Goal: Task Accomplishment & Management: Use online tool/utility

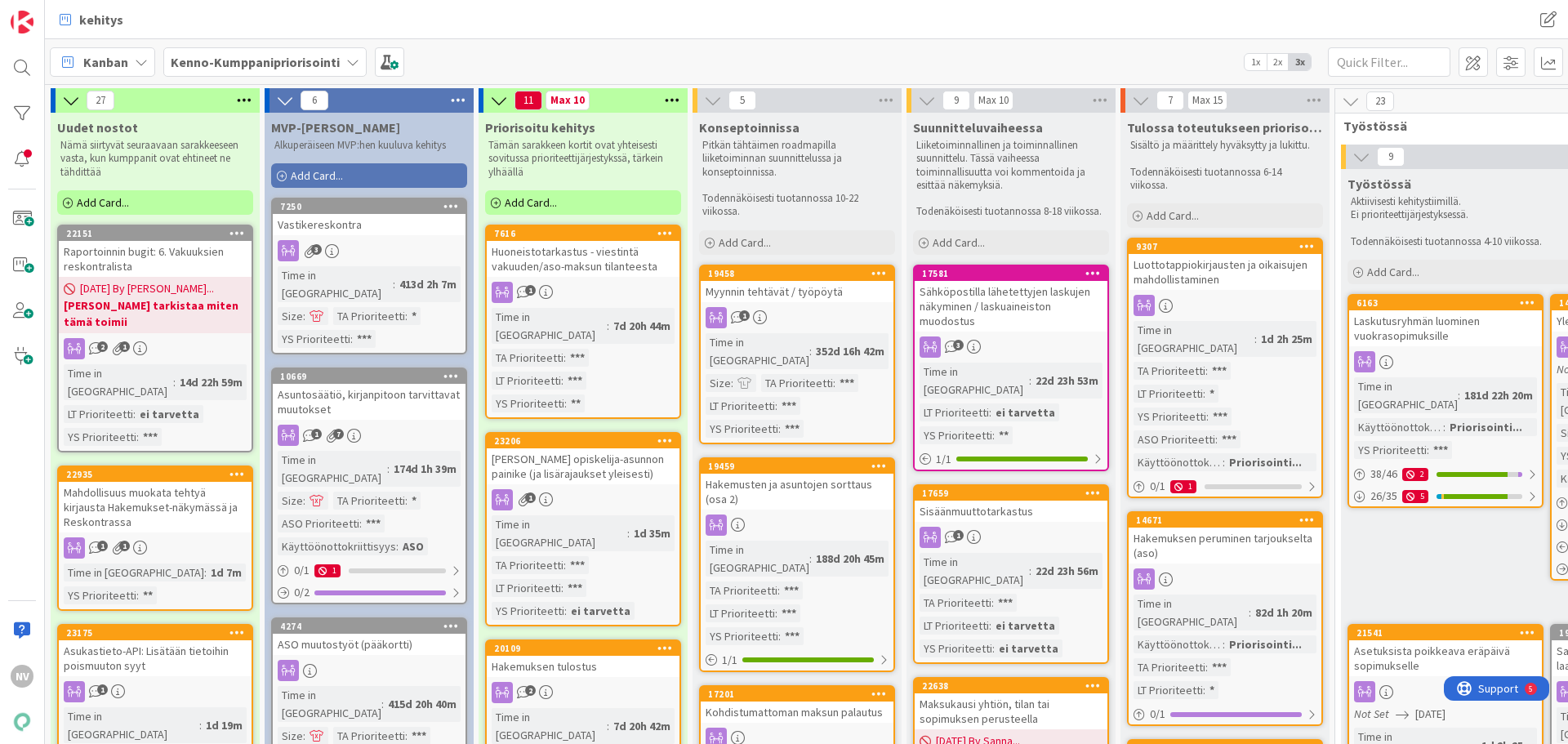
scroll to position [327, 0]
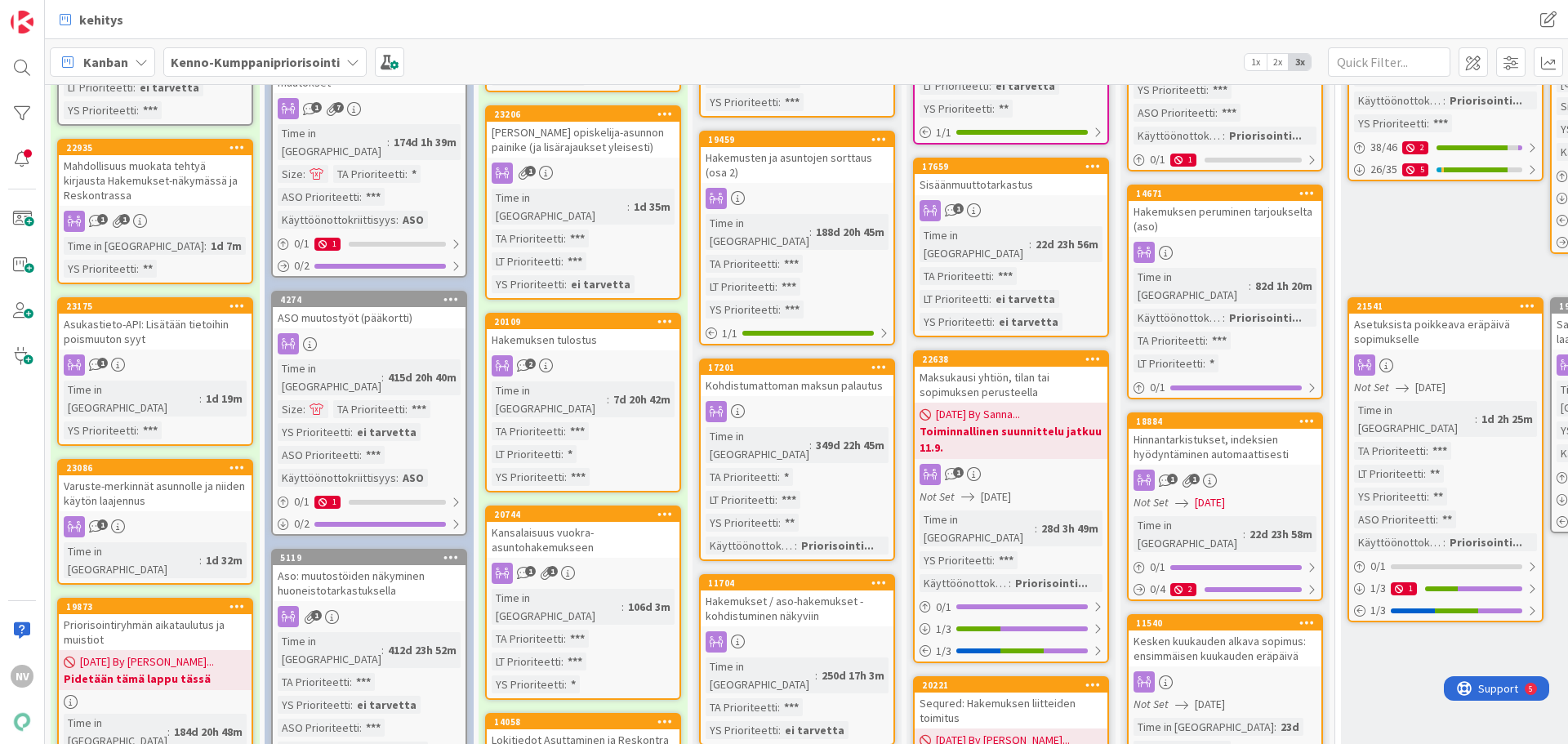
click at [346, 62] on icon at bounding box center [352, 62] width 13 height 13
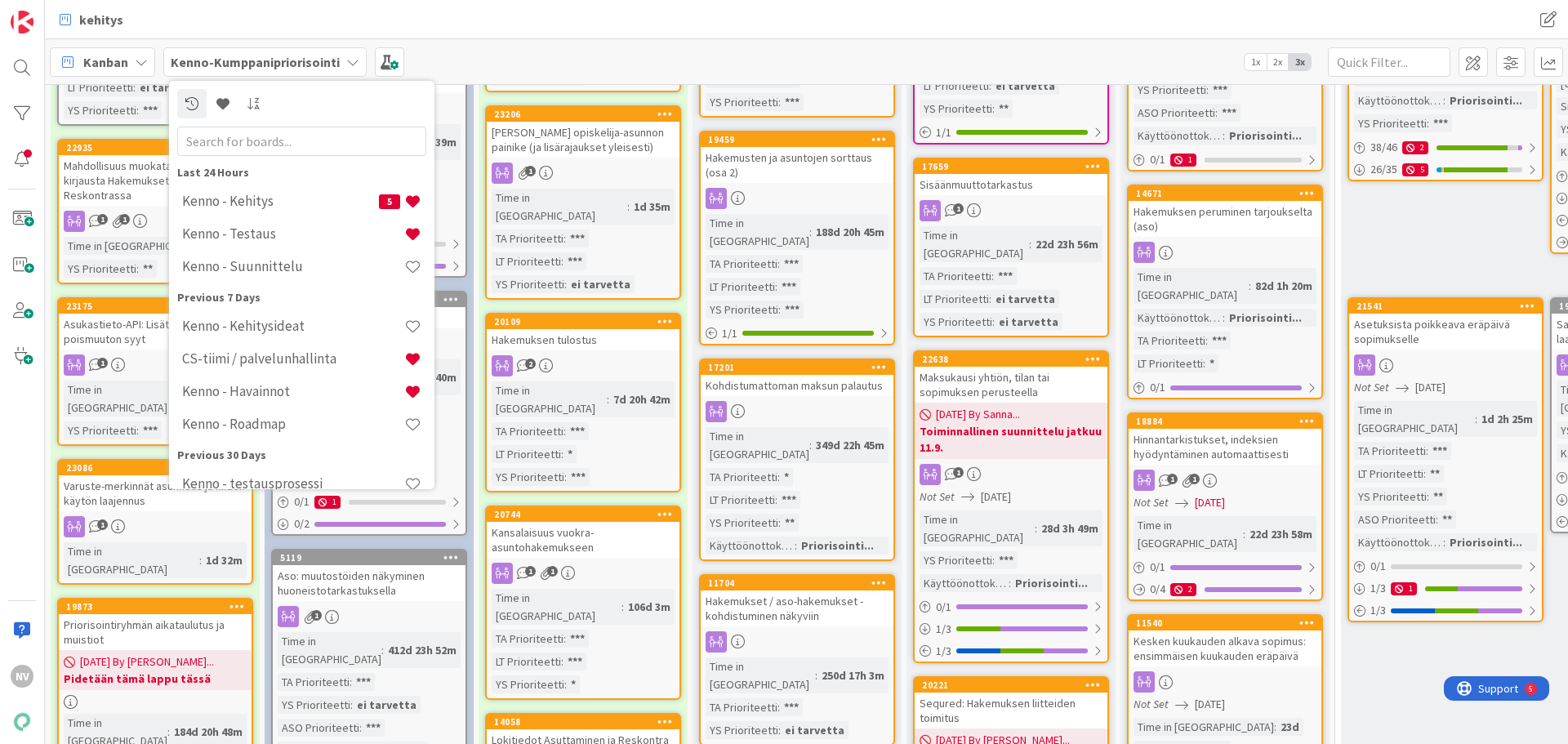
scroll to position [0, 0]
click at [320, 353] on h4 "CS-tiimi / palvelunhallinta" at bounding box center [293, 358] width 222 height 17
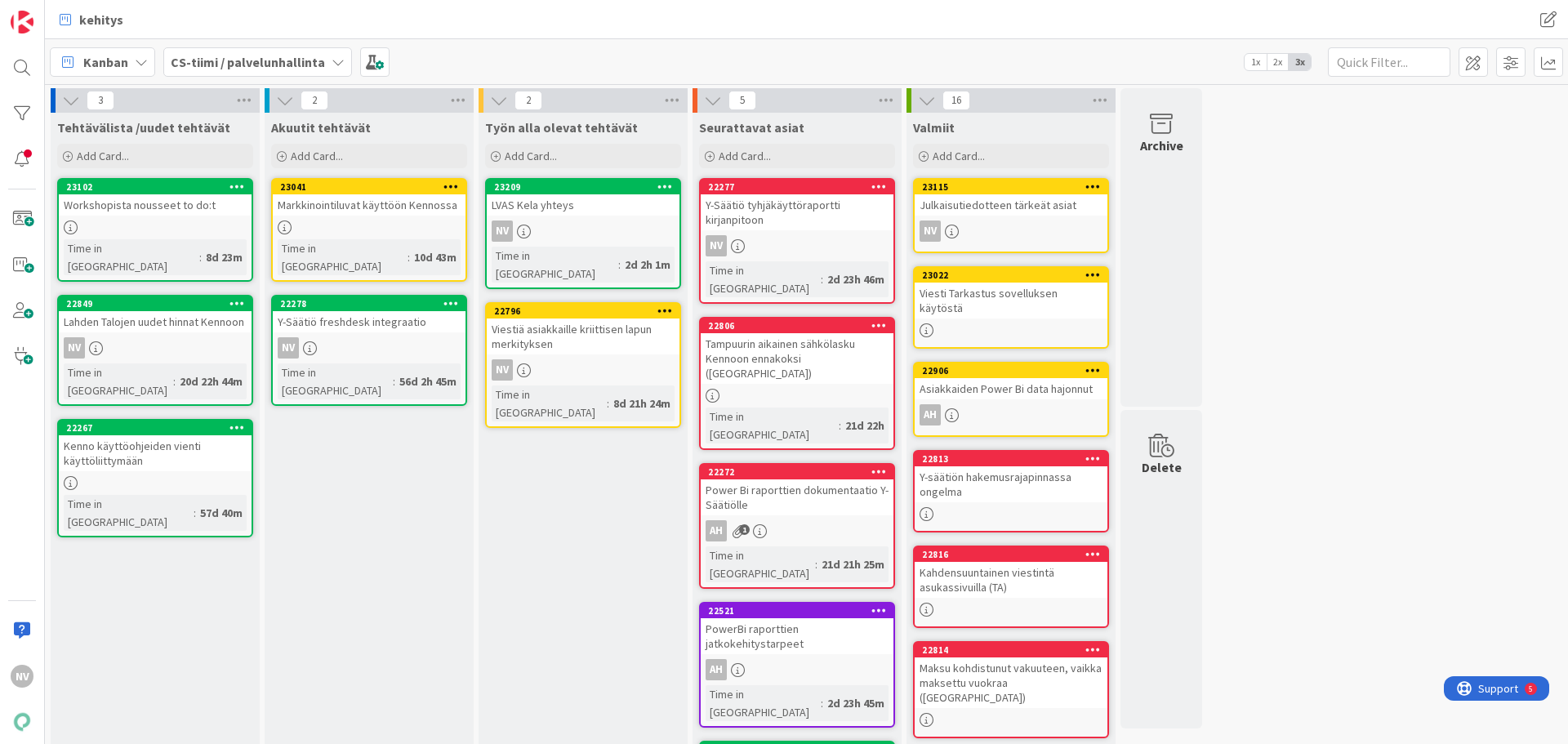
click at [548, 205] on div "LVAS Kela yhteys" at bounding box center [583, 205] width 193 height 21
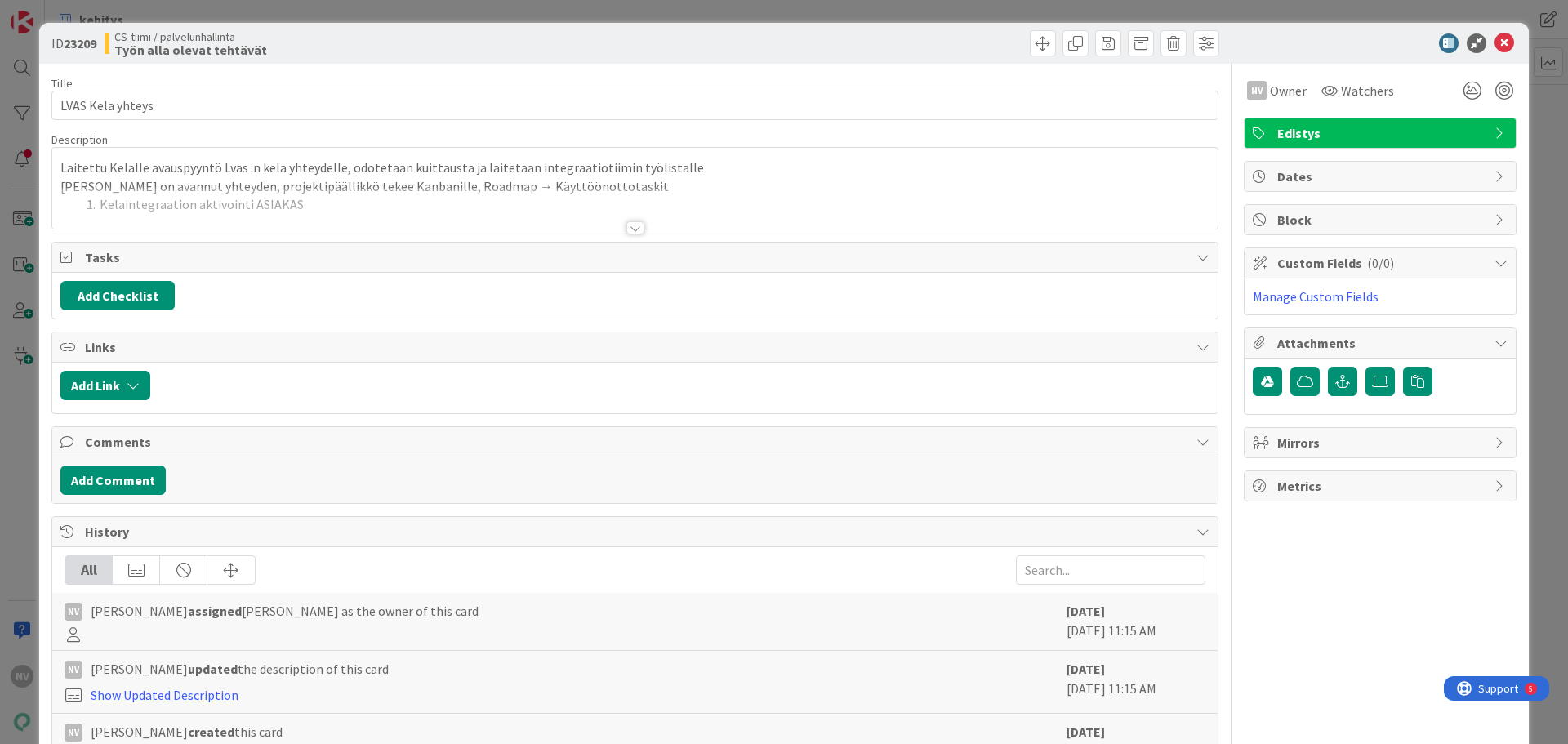
click at [1502, 41] on div at bounding box center [1372, 43] width 289 height 19
click at [1497, 44] on icon at bounding box center [1504, 43] width 19 height 19
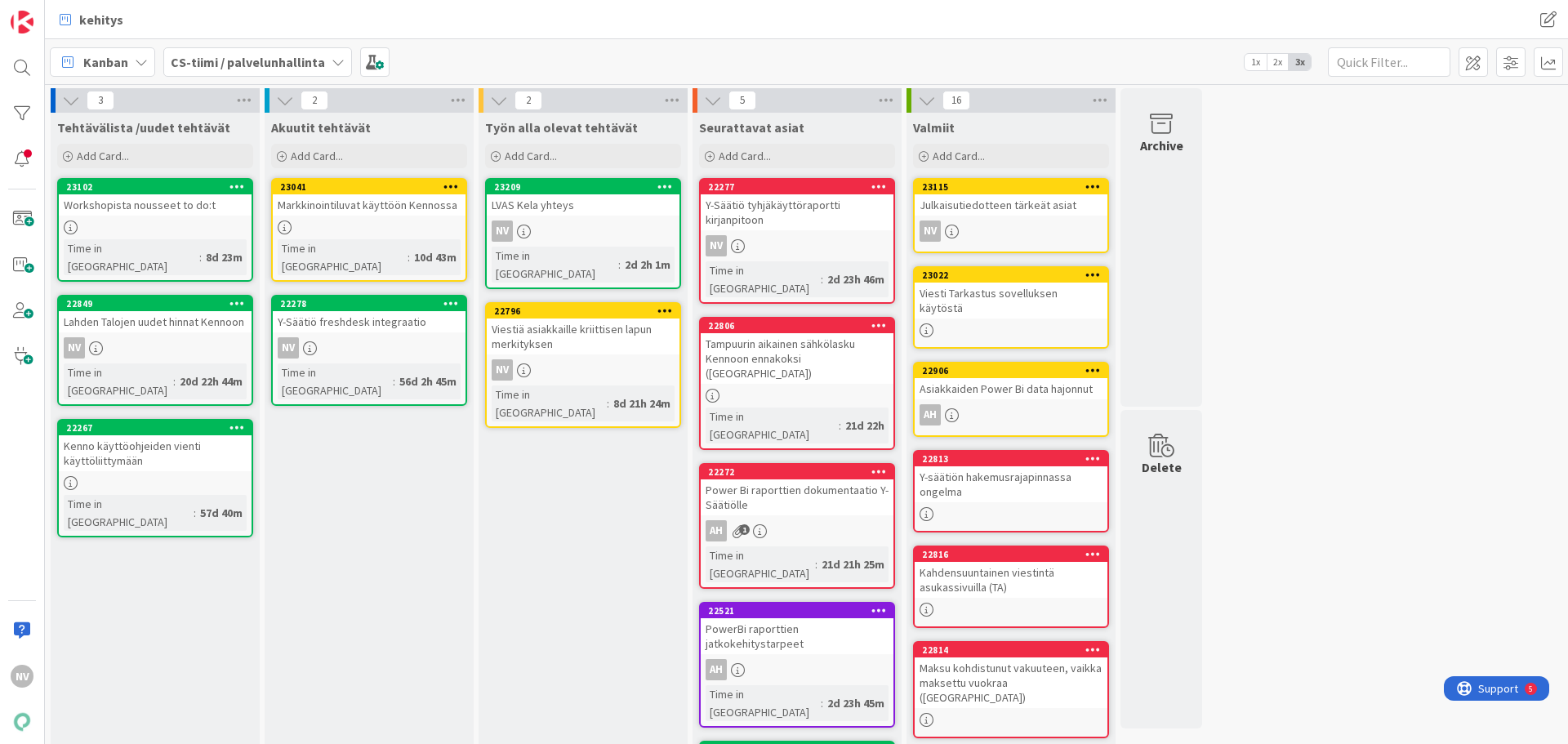
click at [666, 184] on icon at bounding box center [666, 186] width 16 height 11
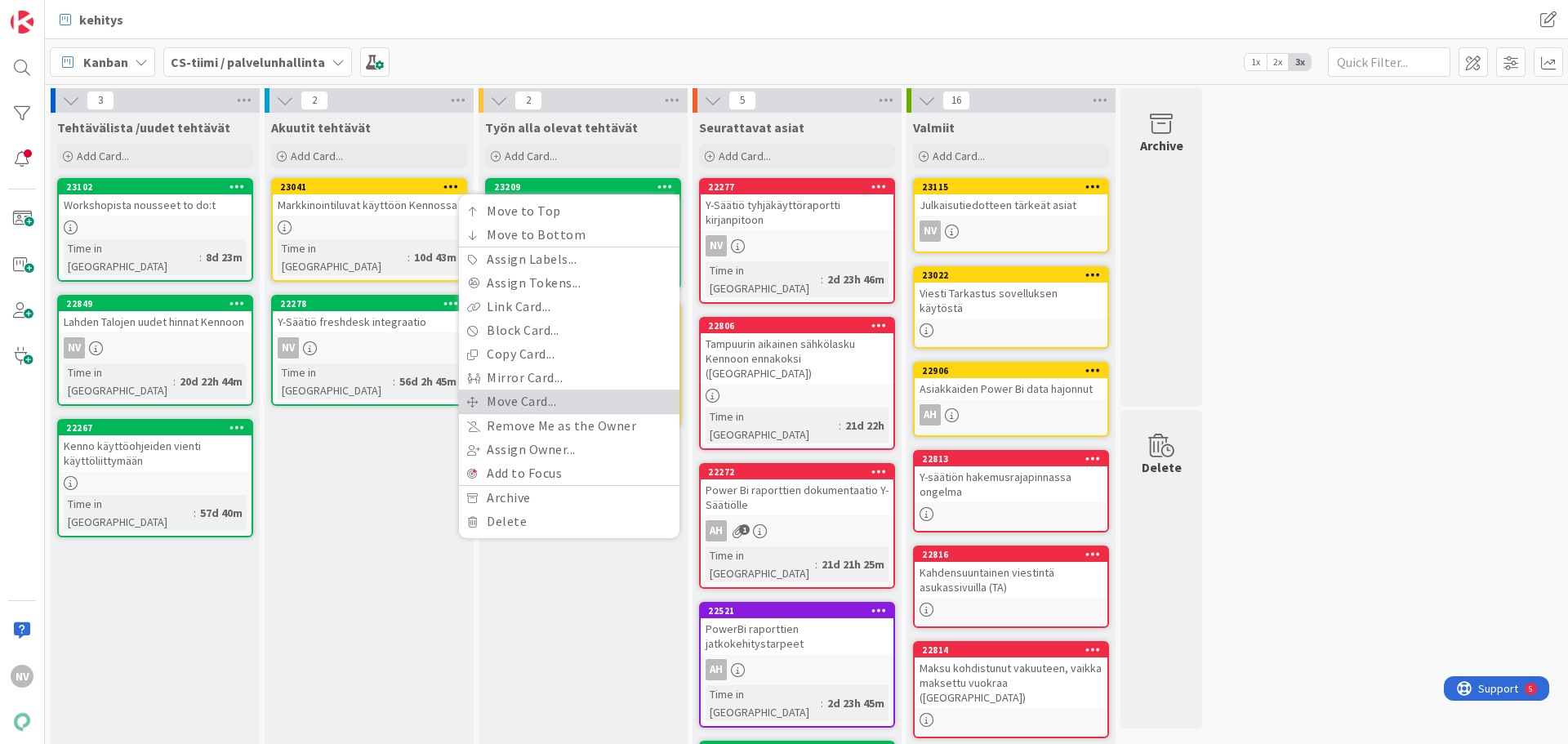
click at [599, 401] on link "Move Card..." at bounding box center [569, 401] width 220 height 24
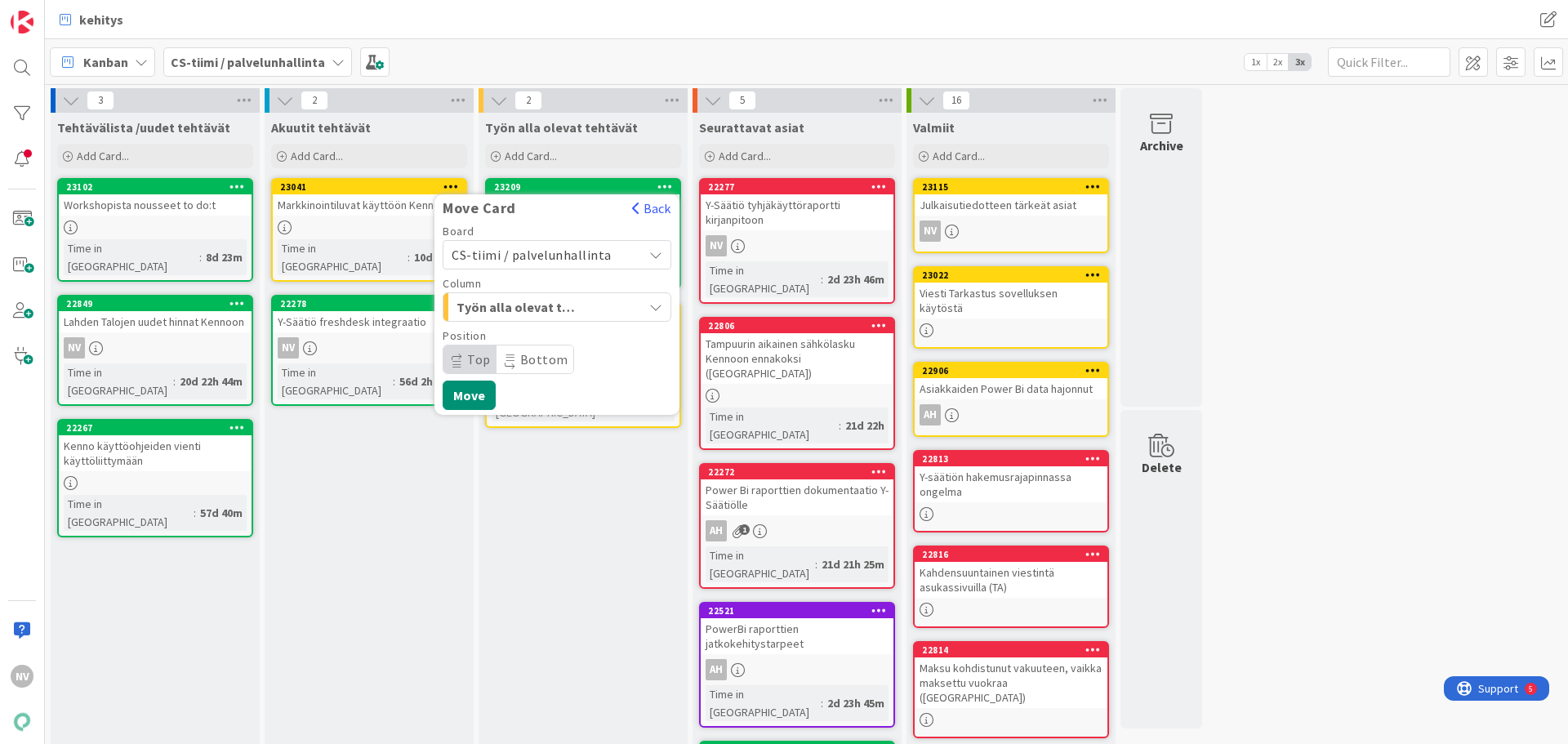
click at [560, 306] on span "Työn alla olevat tehtävät" at bounding box center [517, 307] width 122 height 21
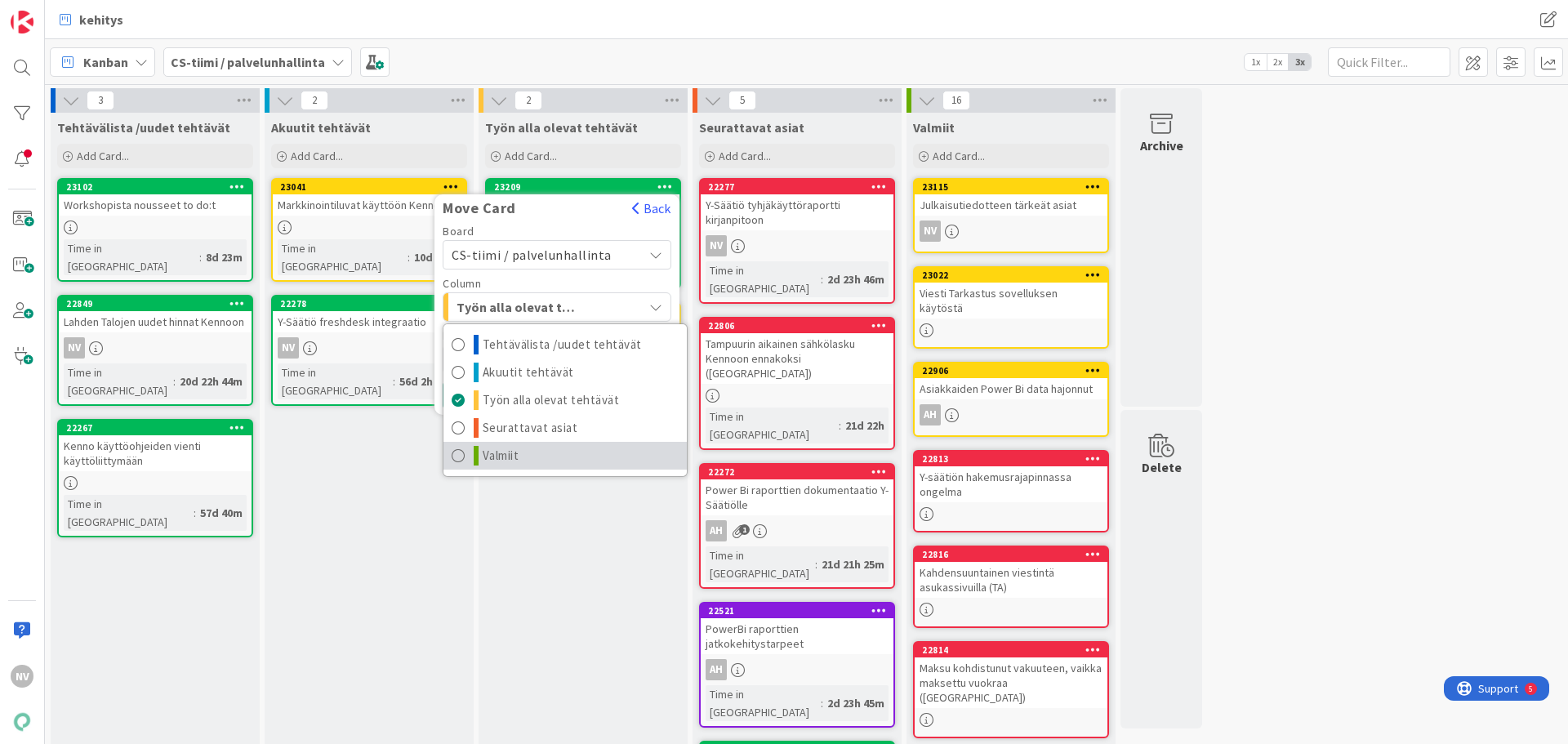
click at [551, 459] on link "Valmiit" at bounding box center [565, 456] width 243 height 28
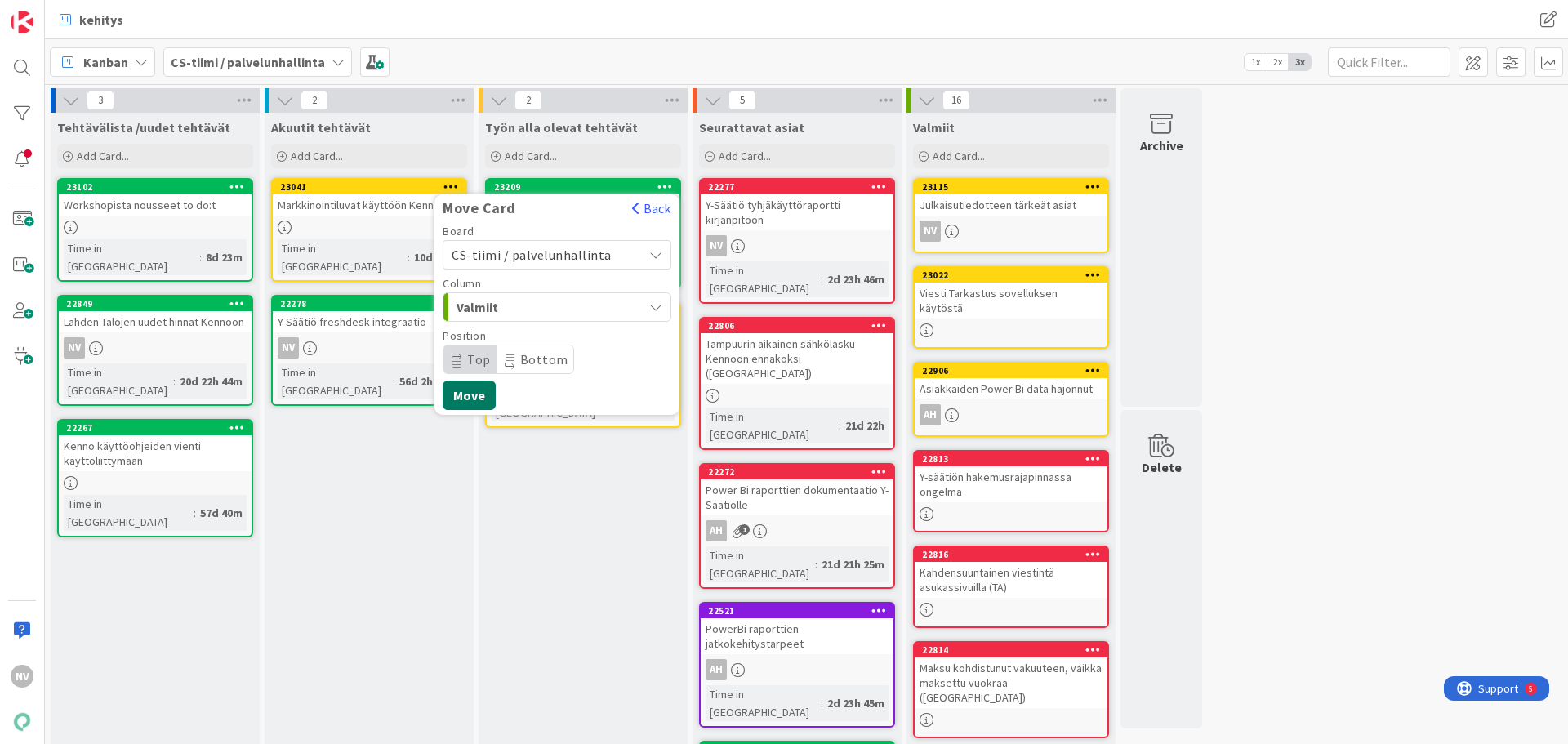
click at [480, 387] on button "Move" at bounding box center [469, 394] width 53 height 29
